Goal: Information Seeking & Learning: Learn about a topic

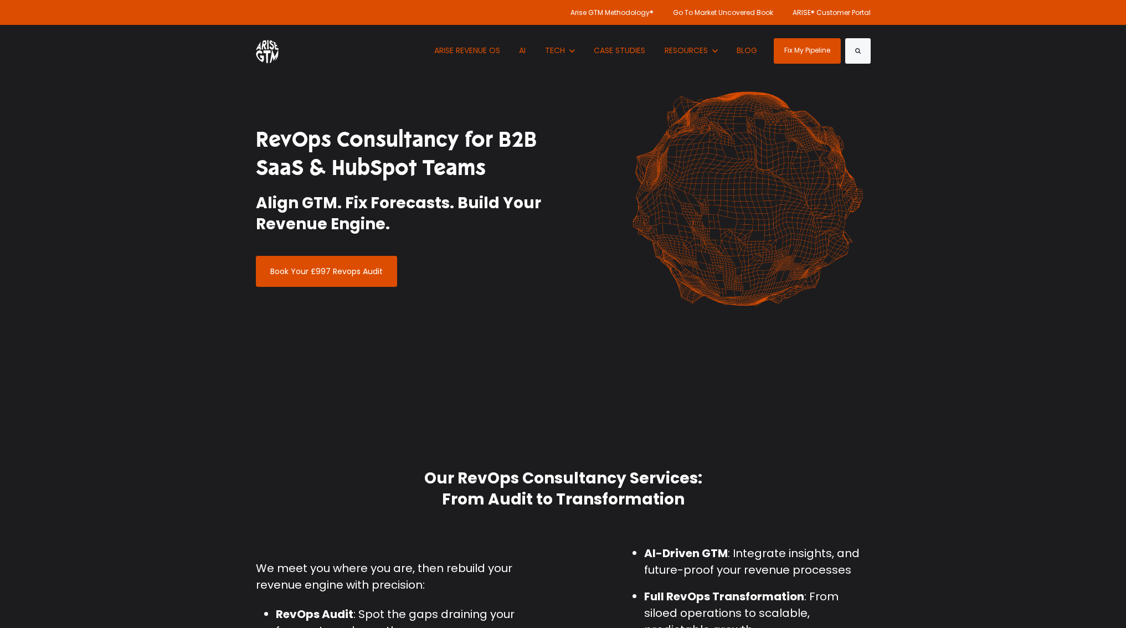
click at [396, 144] on h1 "RevOps Consultancy for B2B SaaS & HubSpot Teams" at bounding box center [405, 154] width 299 height 57
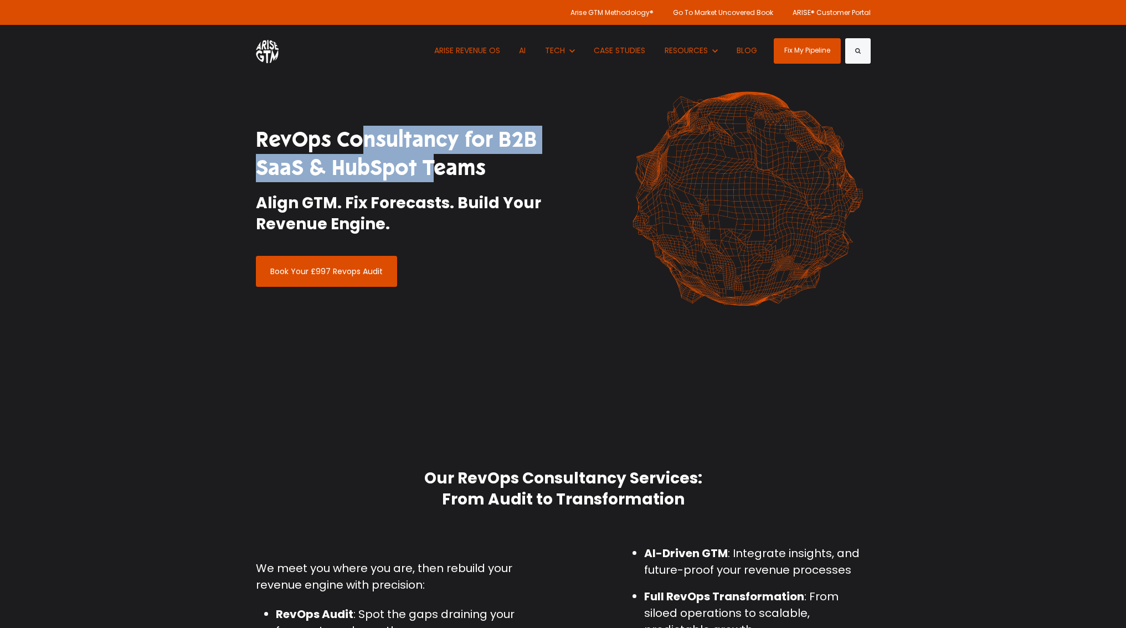
drag, startPoint x: 396, startPoint y: 144, endPoint x: 363, endPoint y: 164, distance: 39.5
click at [363, 164] on h1 "RevOps Consultancy for B2B SaaS & HubSpot Teams" at bounding box center [405, 154] width 299 height 57
click at [362, 166] on h1 "RevOps Consultancy for B2B SaaS & HubSpot Teams" at bounding box center [405, 154] width 299 height 57
drag, startPoint x: 362, startPoint y: 166, endPoint x: 385, endPoint y: 137, distance: 36.7
click at [385, 137] on h1 "RevOps Consultancy for B2B SaaS & HubSpot Teams" at bounding box center [405, 154] width 299 height 57
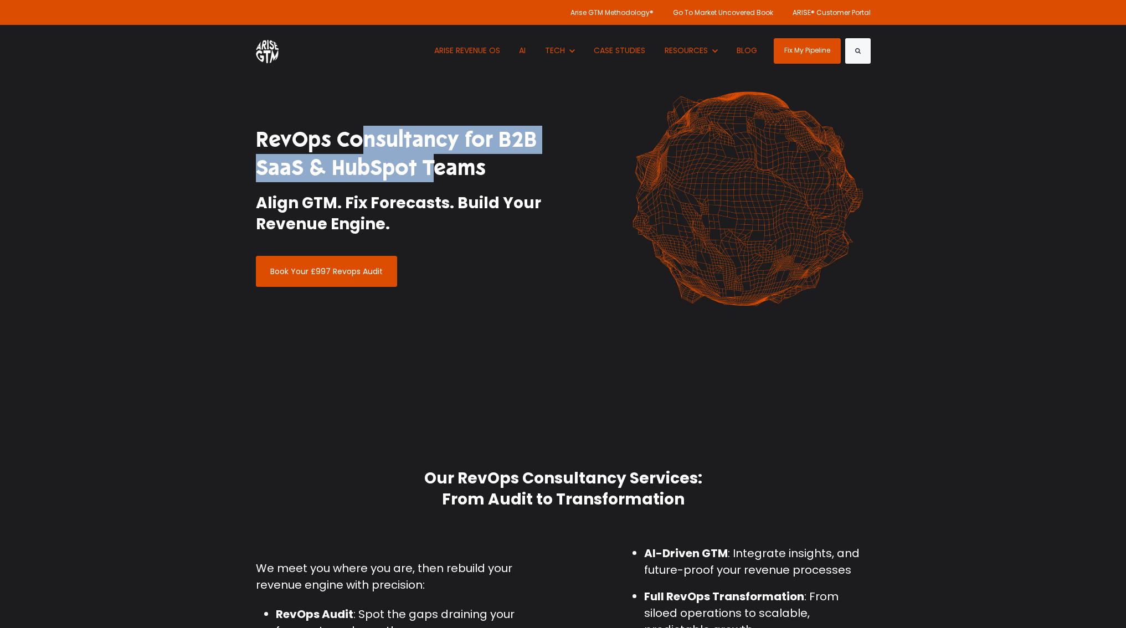
click at [385, 137] on h1 "RevOps Consultancy for B2B SaaS & HubSpot Teams" at bounding box center [405, 154] width 299 height 57
drag, startPoint x: 379, startPoint y: 142, endPoint x: 367, endPoint y: 171, distance: 31.8
click at [367, 171] on h1 "RevOps Consultancy for B2B SaaS & HubSpot Teams" at bounding box center [405, 154] width 299 height 57
drag, startPoint x: 367, startPoint y: 171, endPoint x: 372, endPoint y: 143, distance: 28.6
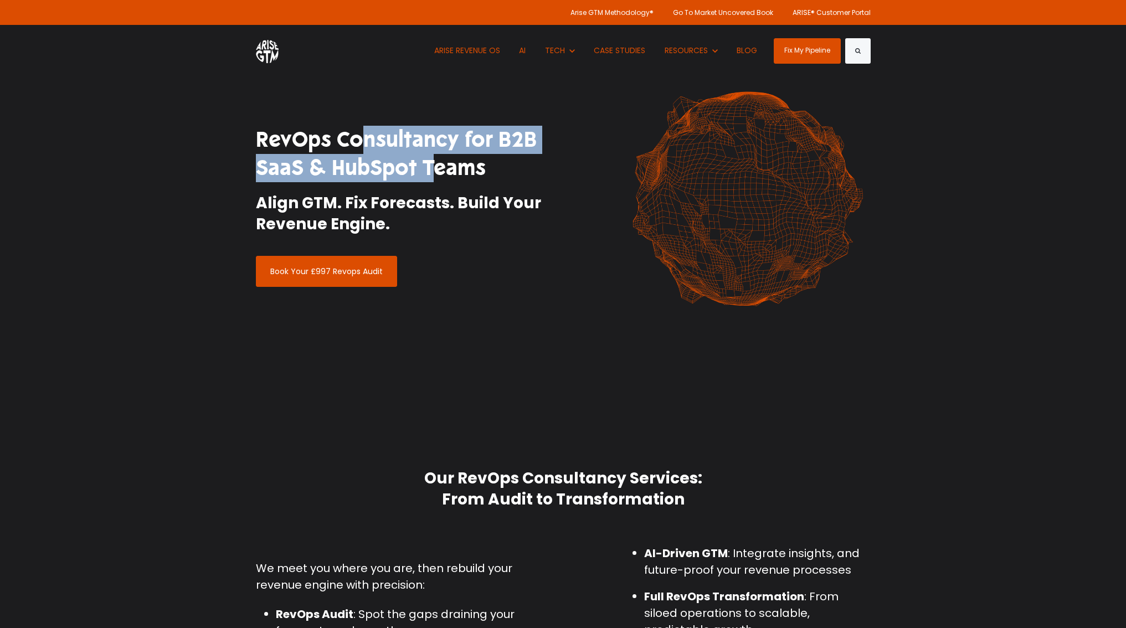
click at [372, 143] on h1 "RevOps Consultancy for B2B SaaS & HubSpot Teams" at bounding box center [405, 154] width 299 height 57
drag, startPoint x: 372, startPoint y: 143, endPoint x: 368, endPoint y: 171, distance: 28.0
click at [368, 171] on h1 "RevOps Consultancy for B2B SaaS & HubSpot Teams" at bounding box center [405, 154] width 299 height 57
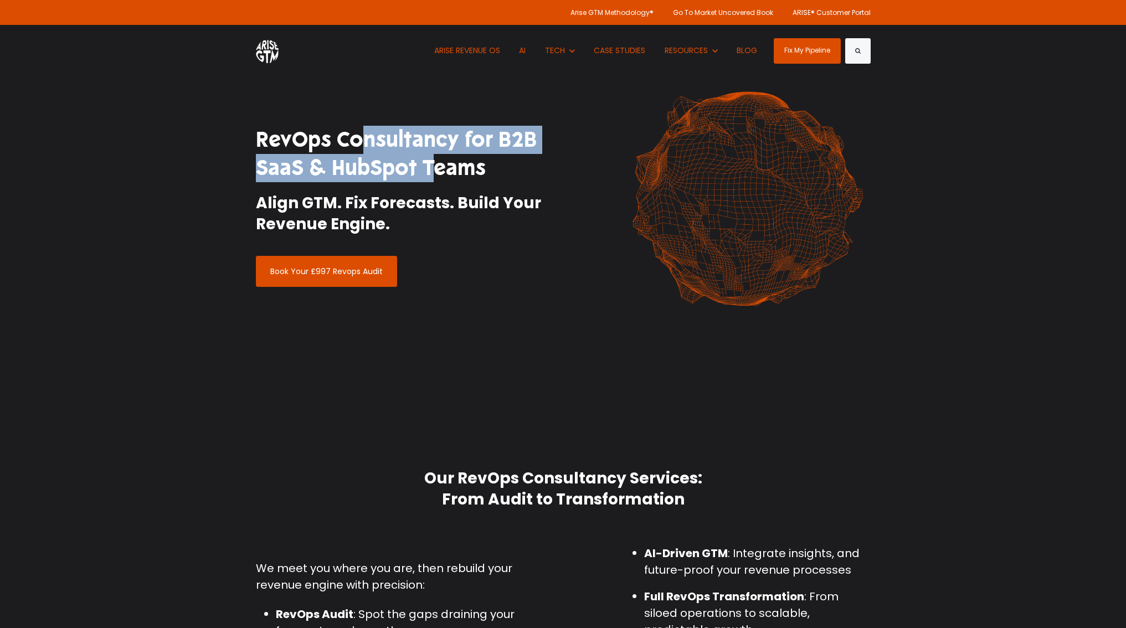
drag, startPoint x: 368, startPoint y: 171, endPoint x: 370, endPoint y: 145, distance: 26.2
click at [370, 145] on h1 "RevOps Consultancy for B2B SaaS & HubSpot Teams" at bounding box center [405, 154] width 299 height 57
drag, startPoint x: 370, startPoint y: 145, endPoint x: 370, endPoint y: 168, distance: 23.3
click at [370, 168] on h1 "RevOps Consultancy for B2B SaaS & HubSpot Teams" at bounding box center [405, 154] width 299 height 57
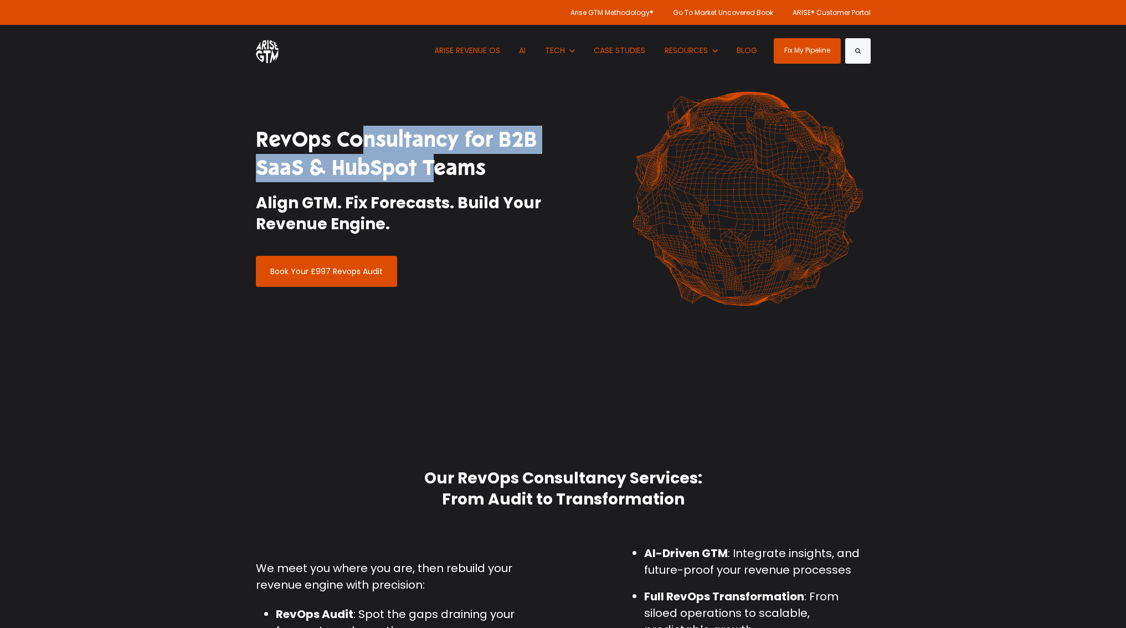
click at [370, 168] on h1 "RevOps Consultancy for B2B SaaS & HubSpot Teams" at bounding box center [405, 154] width 299 height 57
drag, startPoint x: 370, startPoint y: 168, endPoint x: 371, endPoint y: 145, distance: 23.3
click at [371, 145] on h1 "RevOps Consultancy for B2B SaaS & HubSpot Teams" at bounding box center [405, 154] width 299 height 57
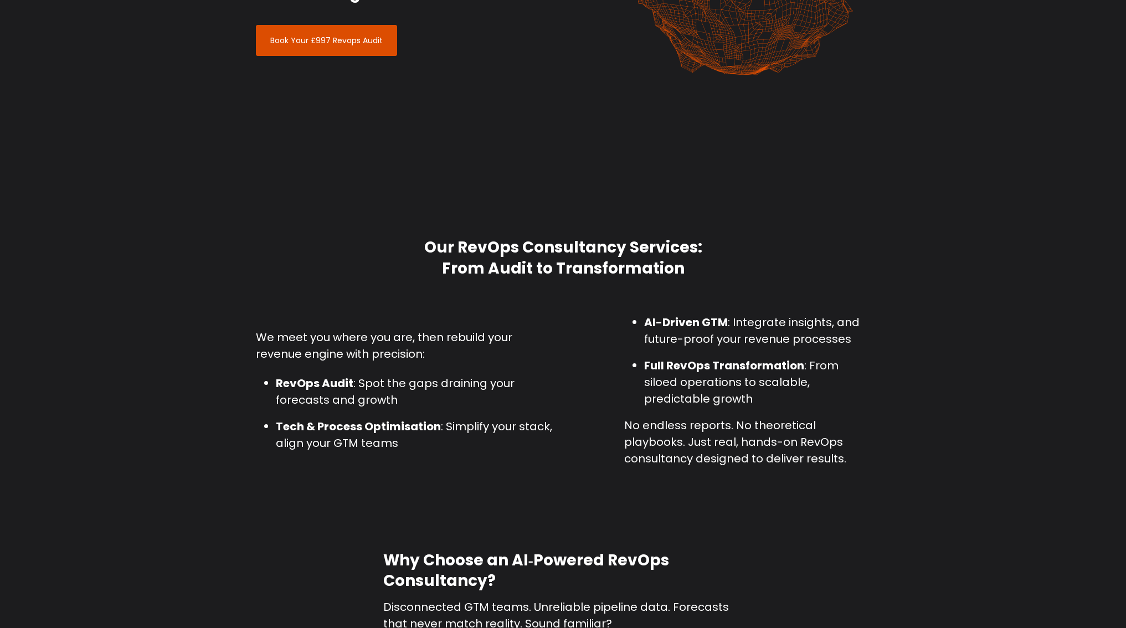
scroll to position [252, 0]
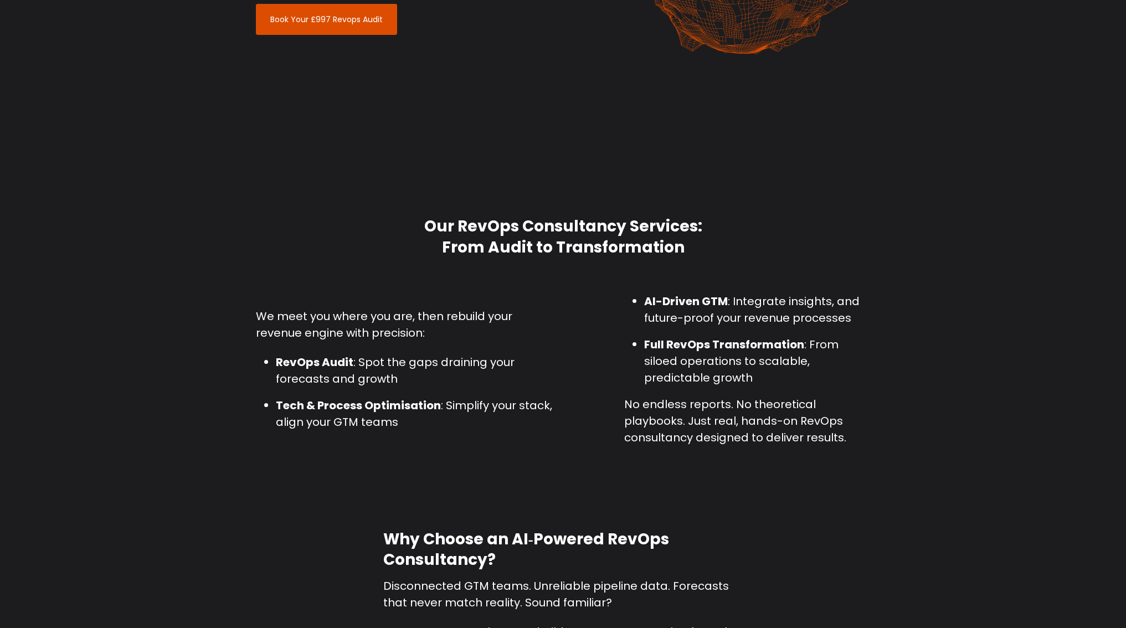
click at [762, 230] on h2 "Our RevOps Consultancy Services: From Audit to Transformation" at bounding box center [563, 237] width 615 height 42
click at [583, 235] on h2 "Our RevOps Consultancy Services: From Audit to Transformation" at bounding box center [563, 237] width 615 height 42
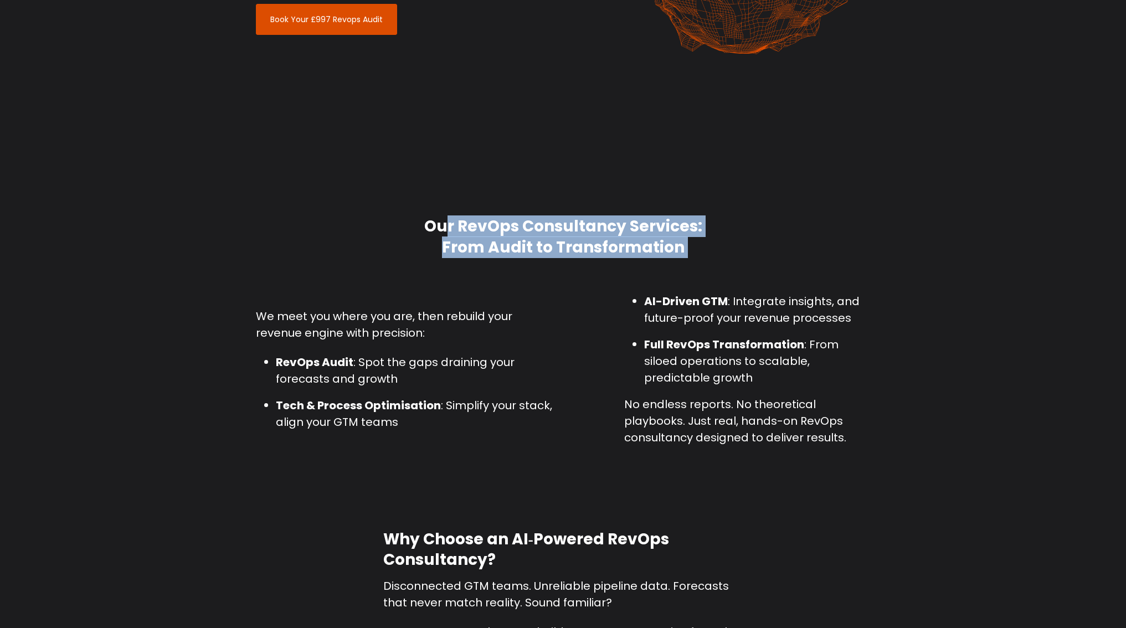
drag, startPoint x: 583, startPoint y: 235, endPoint x: 583, endPoint y: 245, distance: 10.5
click at [583, 245] on h2 "Our RevOps Consultancy Services: From Audit to Transformation" at bounding box center [563, 237] width 615 height 42
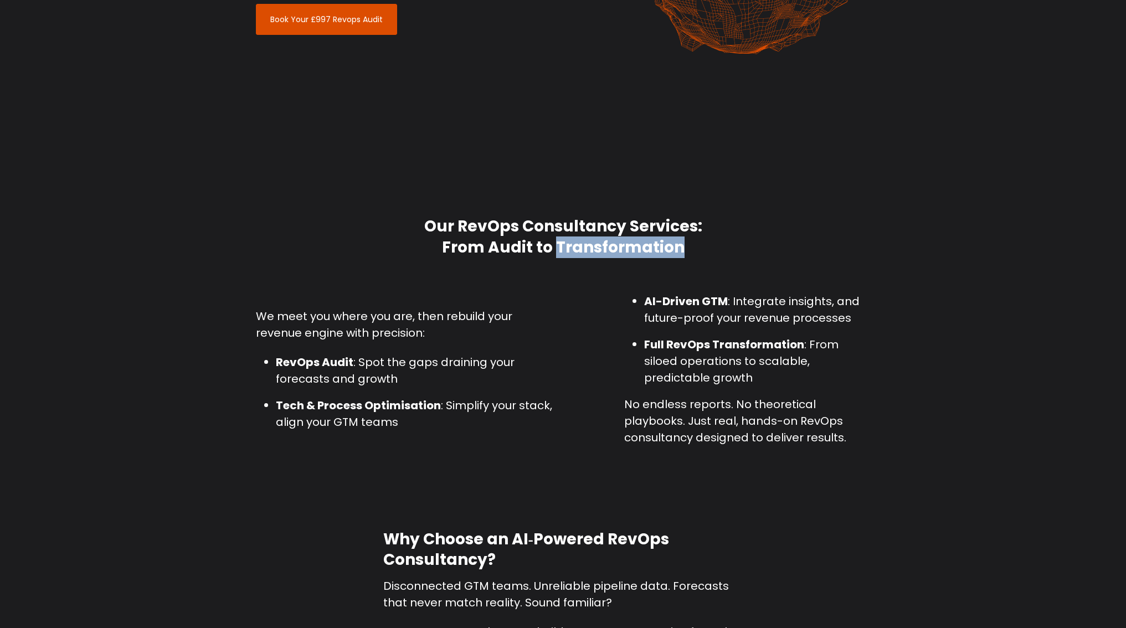
click at [583, 245] on h2 "Our RevOps Consultancy Services: From Audit to Transformation" at bounding box center [563, 237] width 615 height 42
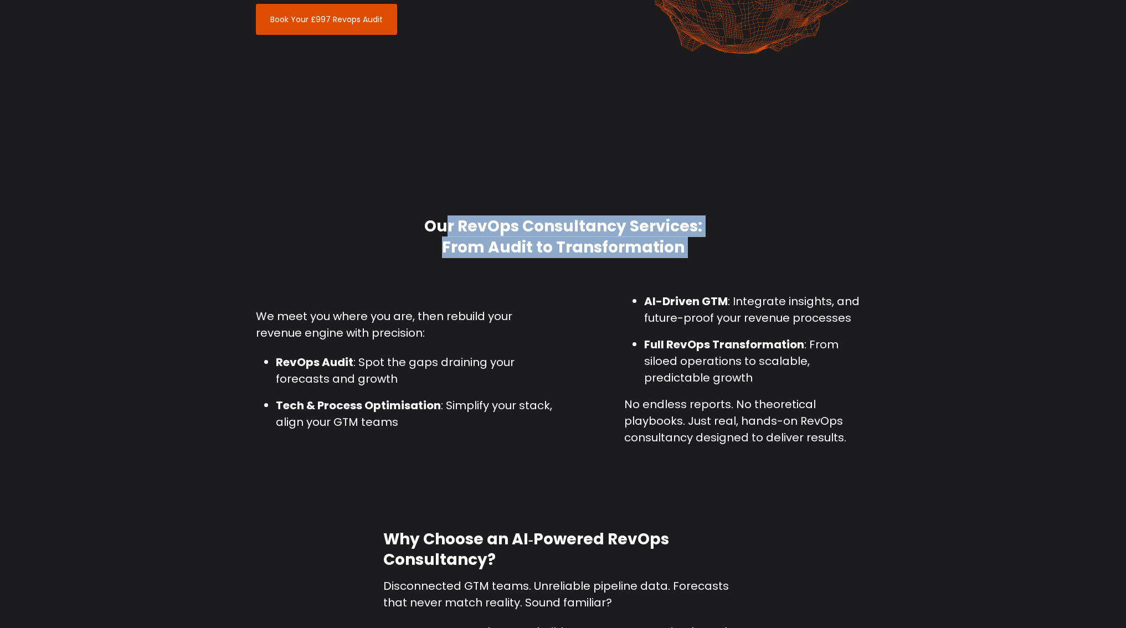
drag, startPoint x: 583, startPoint y: 245, endPoint x: 583, endPoint y: 225, distance: 20.5
click at [583, 225] on h2 "Our RevOps Consultancy Services: From Audit to Transformation" at bounding box center [563, 237] width 615 height 42
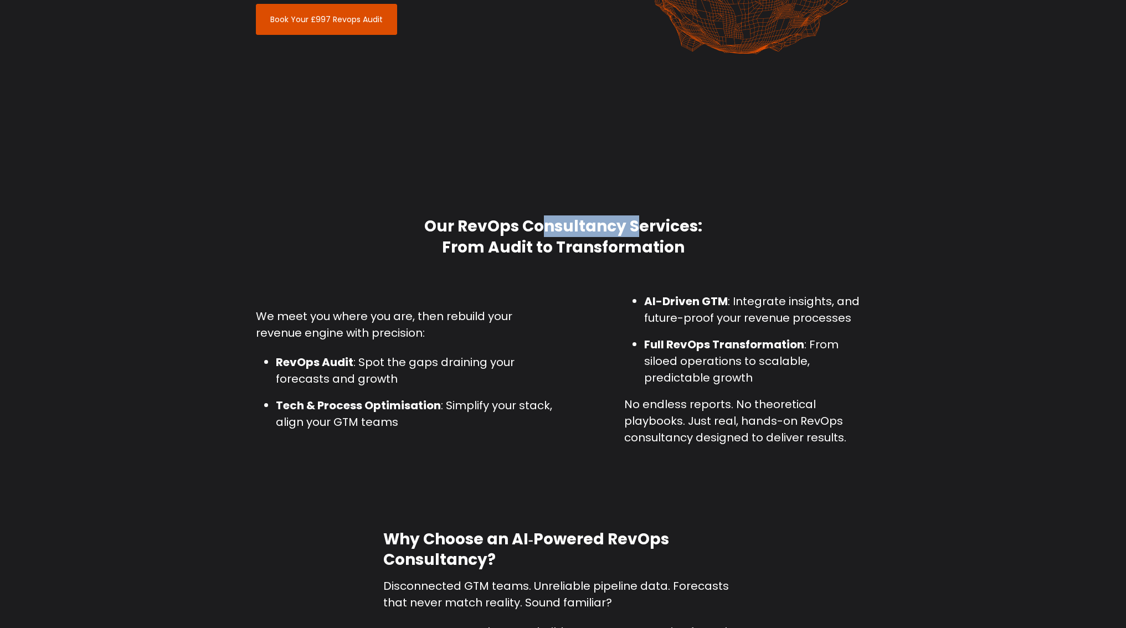
click at [583, 225] on h2 "Our RevOps Consultancy Services: From Audit to Transformation" at bounding box center [563, 237] width 615 height 42
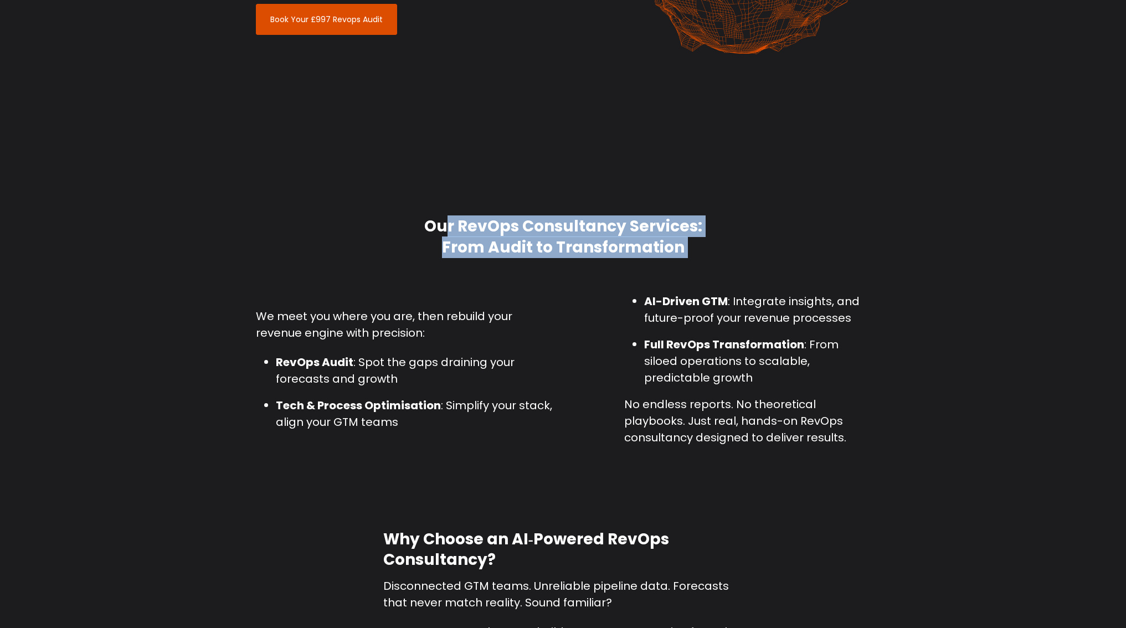
drag, startPoint x: 583, startPoint y: 225, endPoint x: 583, endPoint y: 249, distance: 24.4
click at [583, 249] on h2 "Our RevOps Consultancy Services: From Audit to Transformation" at bounding box center [563, 237] width 615 height 42
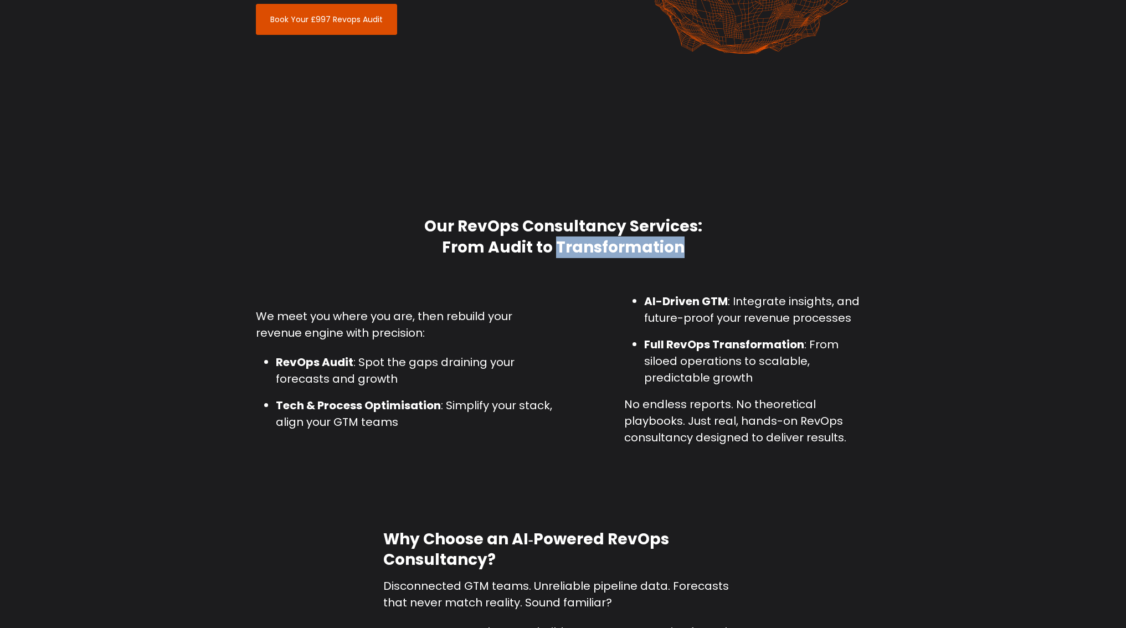
click at [583, 249] on h2 "Our RevOps Consultancy Services: From Audit to Transformation" at bounding box center [563, 237] width 615 height 42
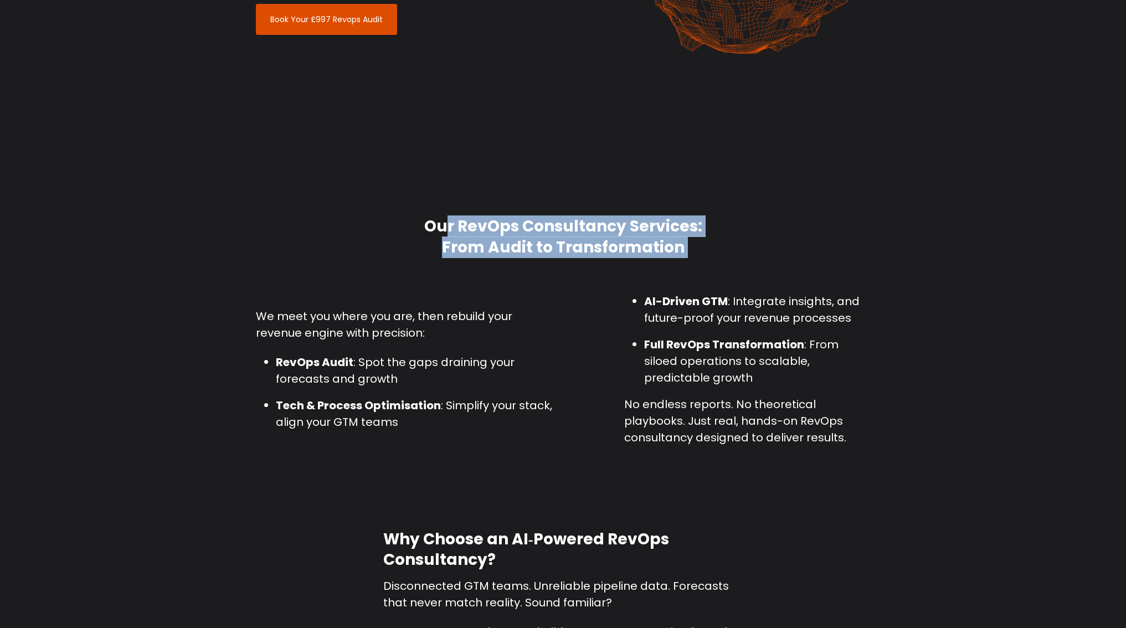
drag, startPoint x: 583, startPoint y: 249, endPoint x: 583, endPoint y: 225, distance: 23.8
click at [583, 225] on h2 "Our RevOps Consultancy Services: From Audit to Transformation" at bounding box center [563, 237] width 615 height 42
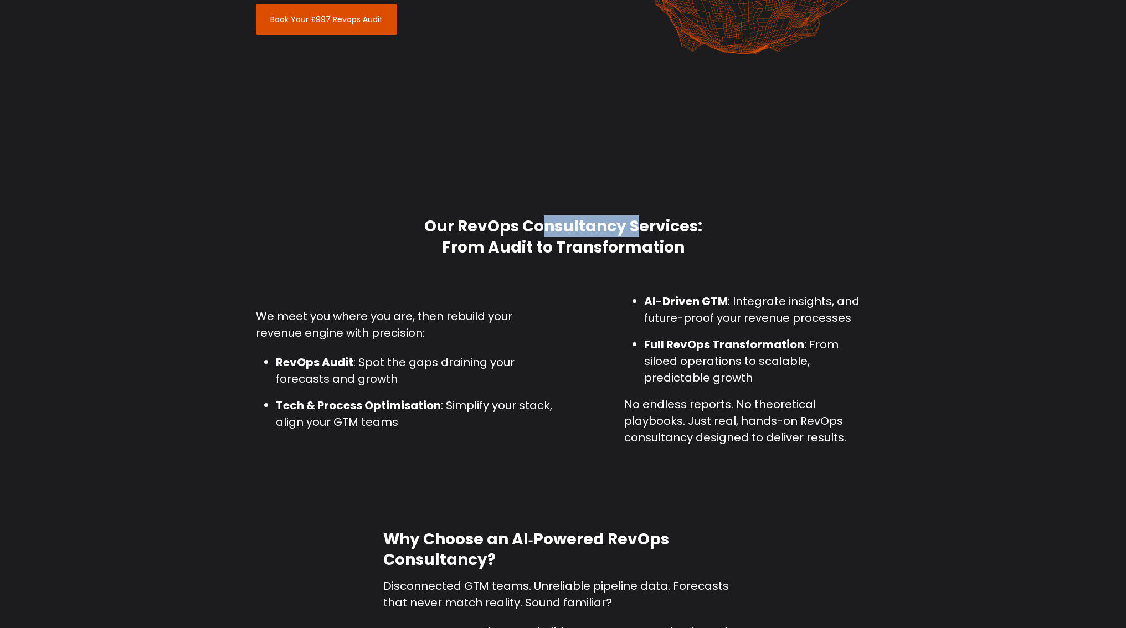
click at [583, 225] on h2 "Our RevOps Consultancy Services: From Audit to Transformation" at bounding box center [563, 237] width 615 height 42
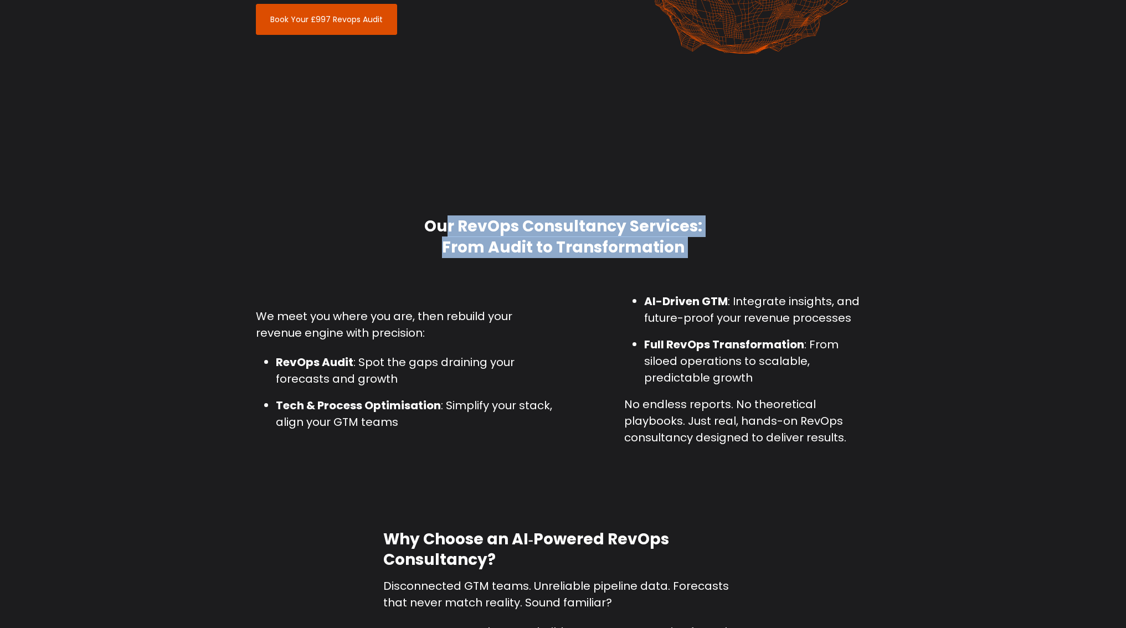
drag, startPoint x: 583, startPoint y: 225, endPoint x: 583, endPoint y: 246, distance: 20.5
click at [583, 246] on h2 "Our RevOps Consultancy Services: From Audit to Transformation" at bounding box center [563, 237] width 615 height 42
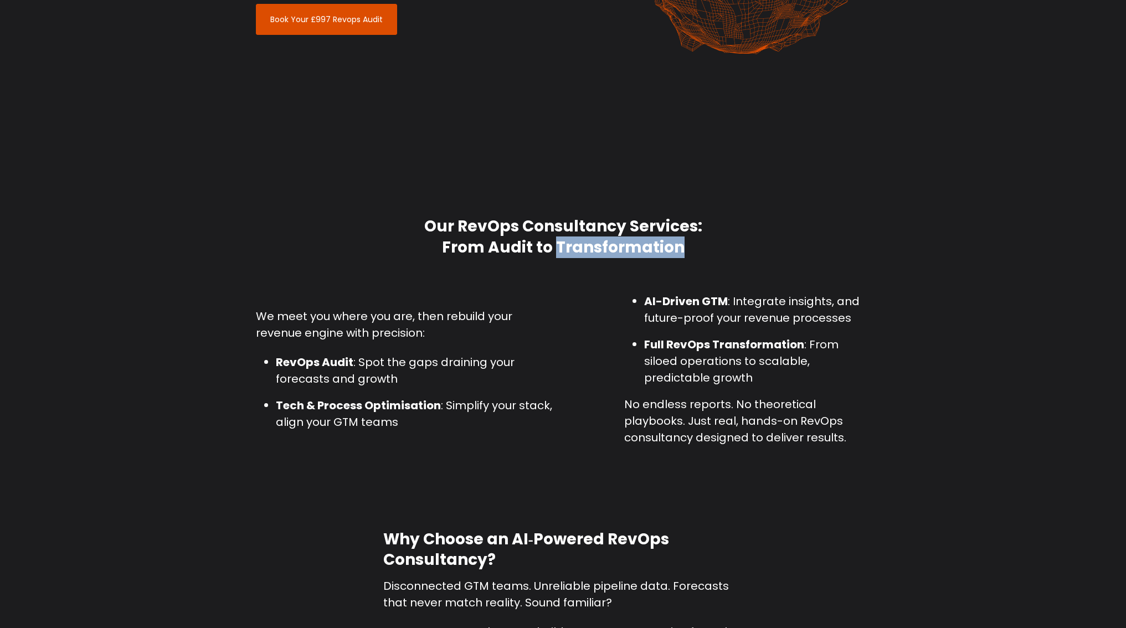
click at [583, 246] on h2 "Our RevOps Consultancy Services: From Audit to Transformation" at bounding box center [563, 237] width 615 height 42
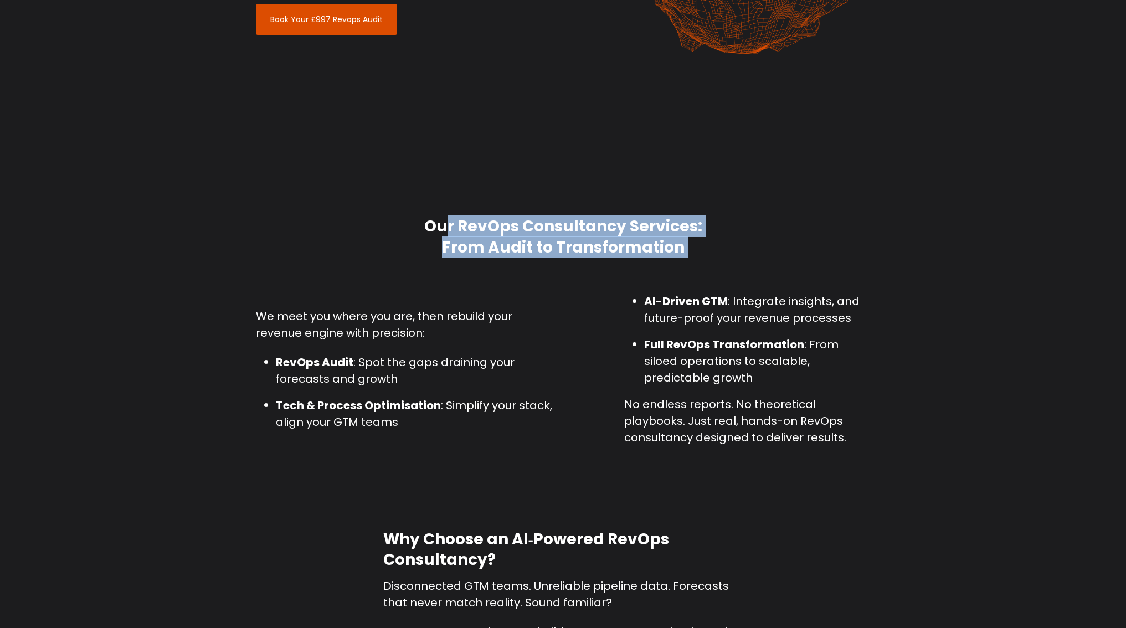
drag, startPoint x: 583, startPoint y: 246, endPoint x: 583, endPoint y: 221, distance: 24.9
click at [583, 221] on h2 "Our RevOps Consultancy Services: From Audit to Transformation" at bounding box center [563, 237] width 615 height 42
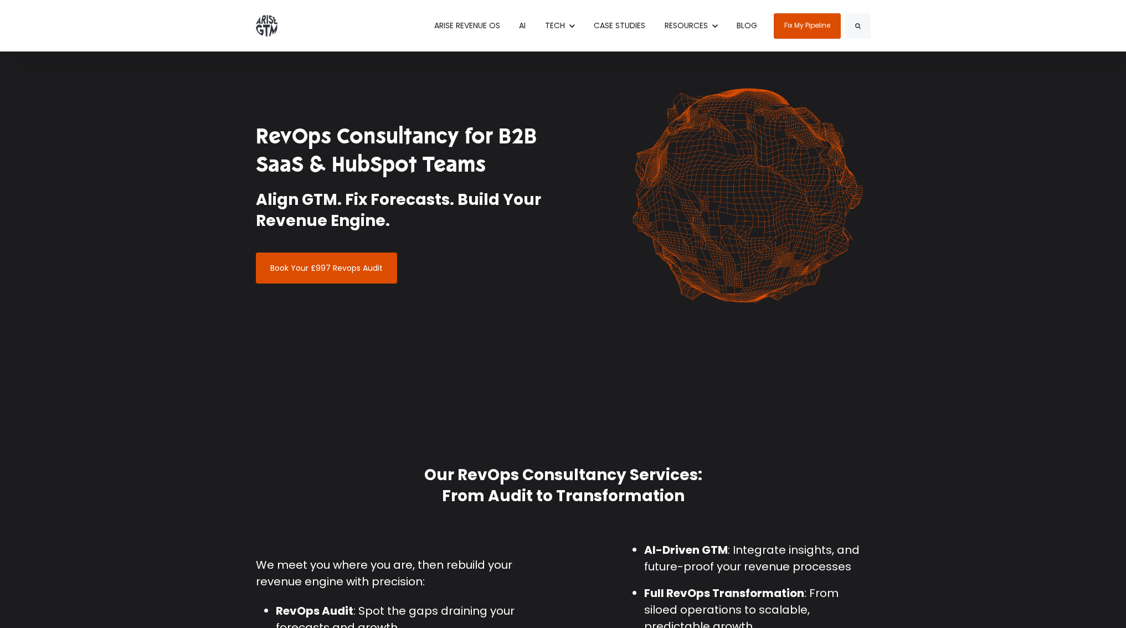
scroll to position [0, 0]
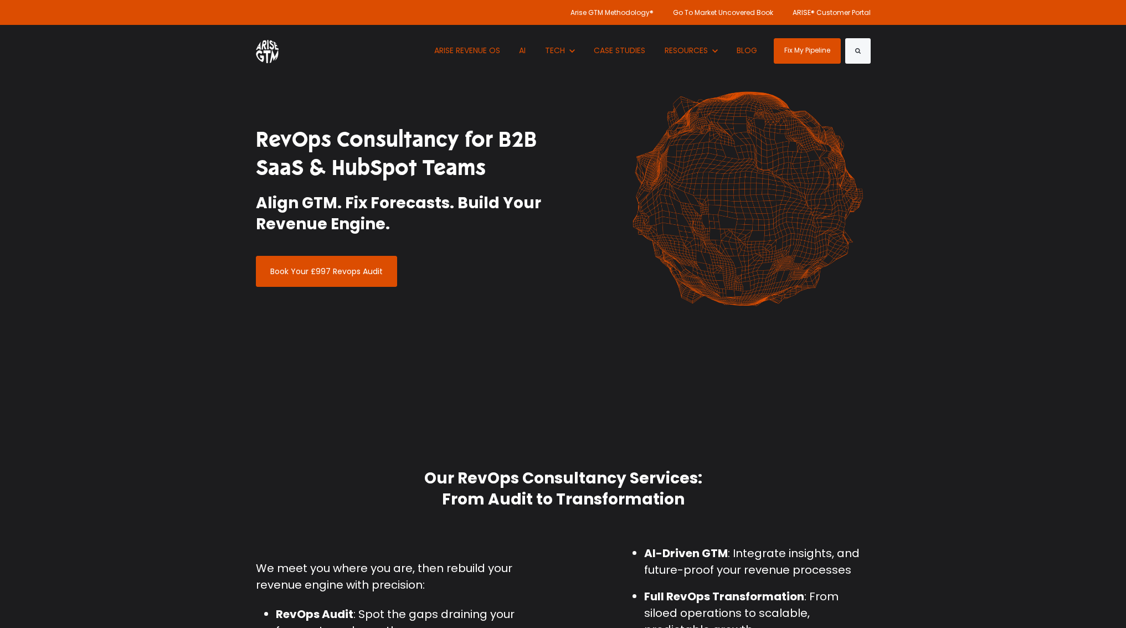
click at [540, 326] on div "RevOps Consultancy for B2B SaaS & HubSpot Teams Align GTM. Fix Forecasts. Build…" at bounding box center [563, 206] width 631 height 253
click at [326, 152] on h1 "RevOps Consultancy for B2B SaaS & HubSpot Teams" at bounding box center [405, 154] width 299 height 57
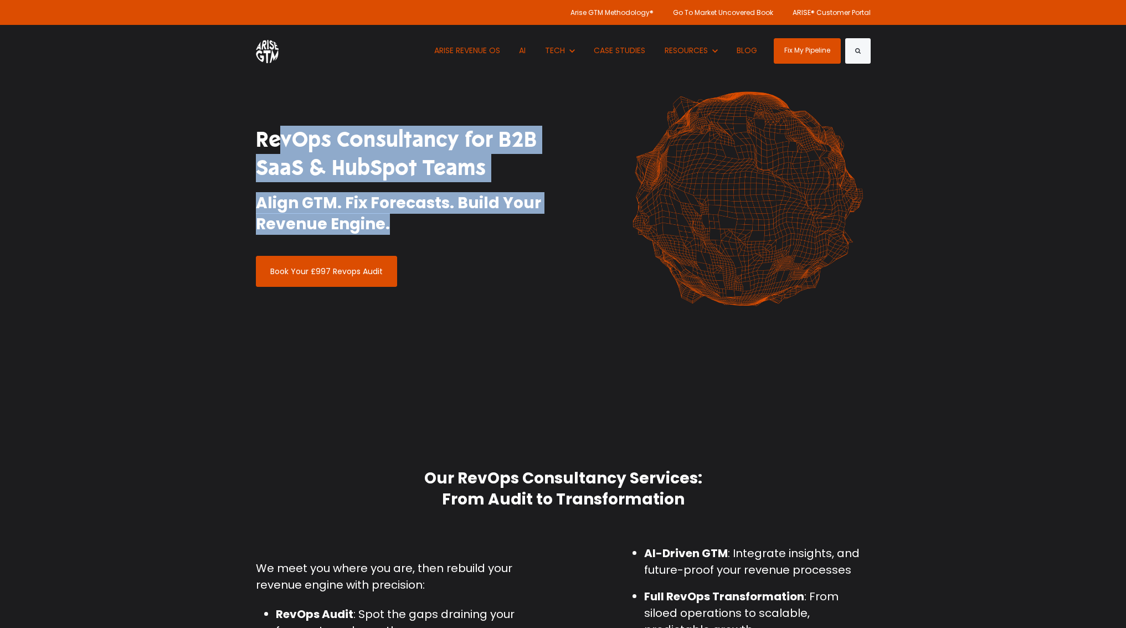
drag, startPoint x: 326, startPoint y: 152, endPoint x: 344, endPoint y: 207, distance: 58.0
click at [344, 207] on div "RevOps Consultancy for B2B SaaS & HubSpot Teams Align GTM. Fix Forecasts. Build…" at bounding box center [405, 191] width 299 height 130
click at [344, 207] on h2 "Align GTM. Fix Forecasts. Build Your Revenue Engine." at bounding box center [405, 214] width 299 height 42
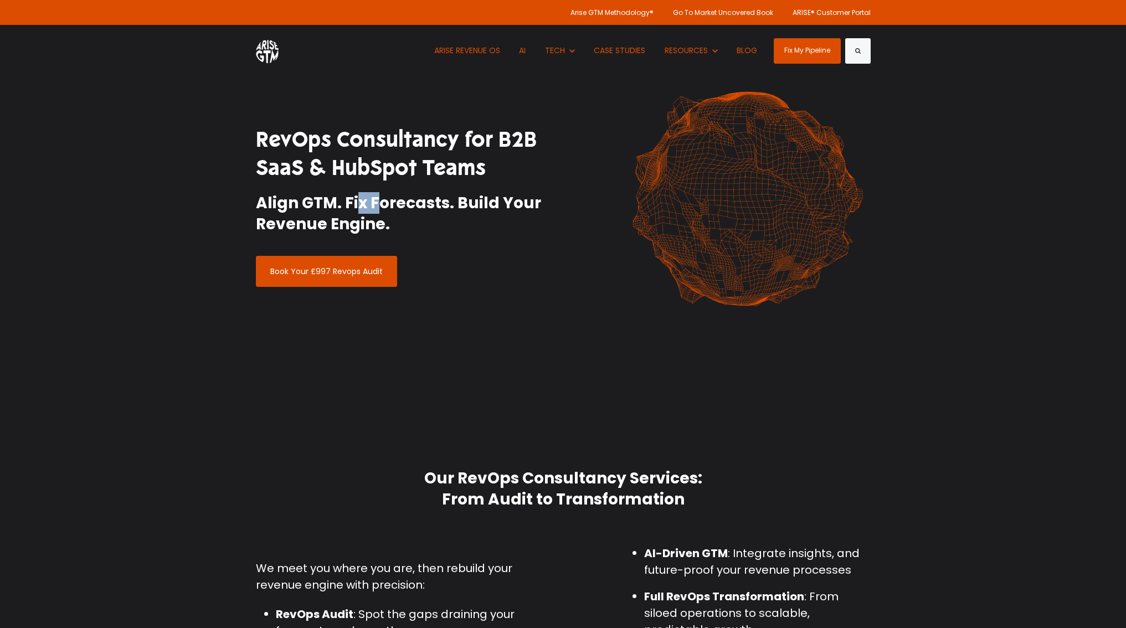
click at [344, 207] on h2 "Align GTM. Fix Forecasts. Build Your Revenue Engine." at bounding box center [405, 214] width 299 height 42
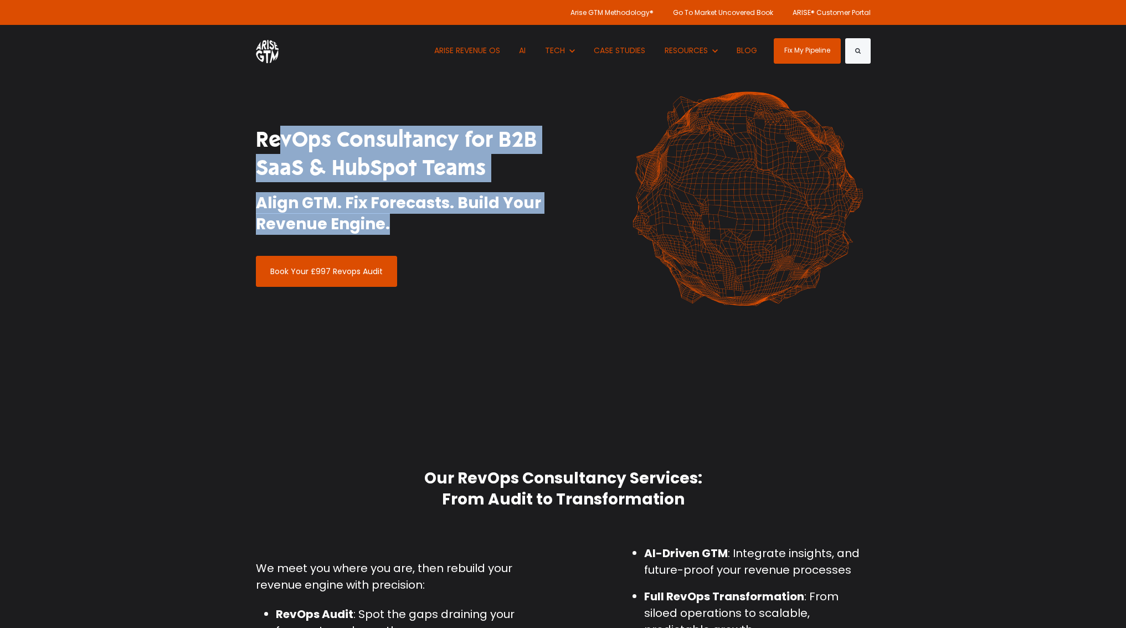
drag, startPoint x: 344, startPoint y: 207, endPoint x: 347, endPoint y: 162, distance: 45.5
click at [347, 162] on div "RevOps Consultancy for B2B SaaS & HubSpot Teams Align GTM. Fix Forecasts. Build…" at bounding box center [405, 191] width 299 height 130
click at [347, 162] on h1 "RevOps Consultancy for B2B SaaS & HubSpot Teams" at bounding box center [405, 154] width 299 height 57
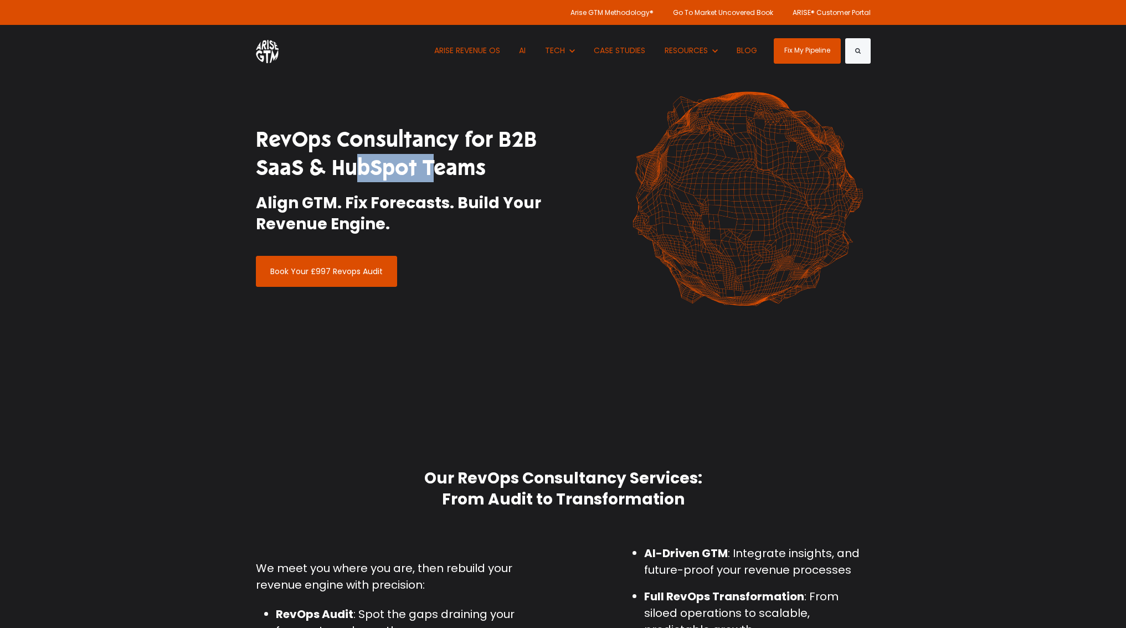
click at [347, 162] on h1 "RevOps Consultancy for B2B SaaS & HubSpot Teams" at bounding box center [405, 154] width 299 height 57
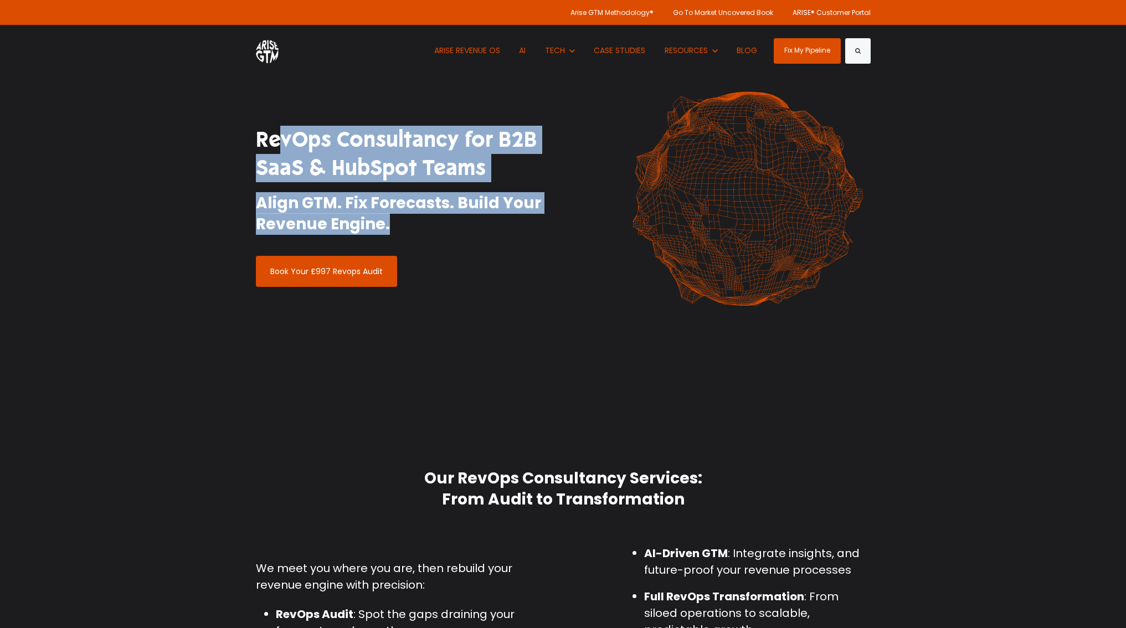
drag, startPoint x: 347, startPoint y: 162, endPoint x: 347, endPoint y: 210, distance: 48.2
click at [347, 210] on div "RevOps Consultancy for B2B SaaS & HubSpot Teams Align GTM. Fix Forecasts. Build…" at bounding box center [405, 191] width 299 height 130
click at [347, 210] on h2 "Align GTM. Fix Forecasts. Build Your Revenue Engine." at bounding box center [405, 214] width 299 height 42
